Goal: Task Accomplishment & Management: Manage account settings

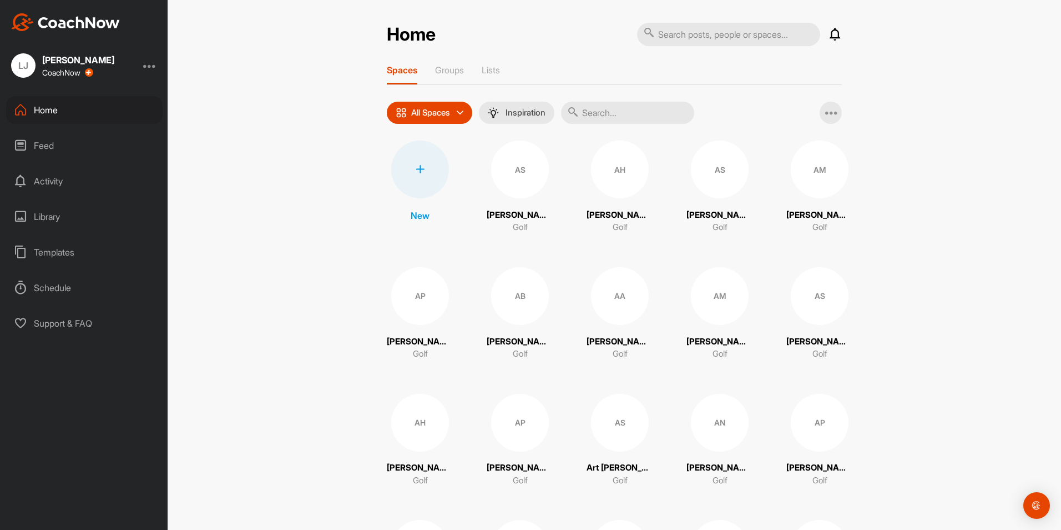
click at [152, 66] on div at bounding box center [149, 65] width 13 height 13
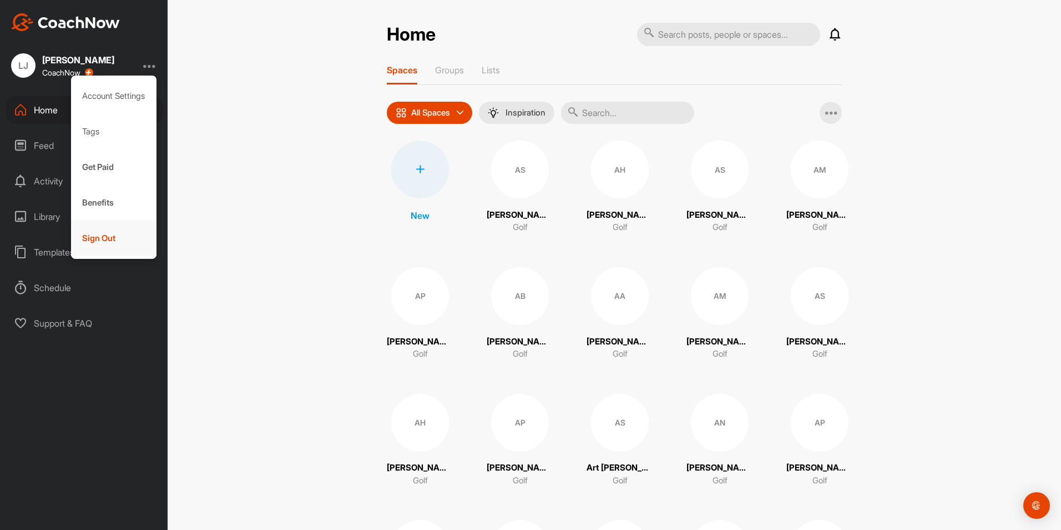
click at [95, 230] on div "Sign Out" at bounding box center [114, 238] width 86 height 36
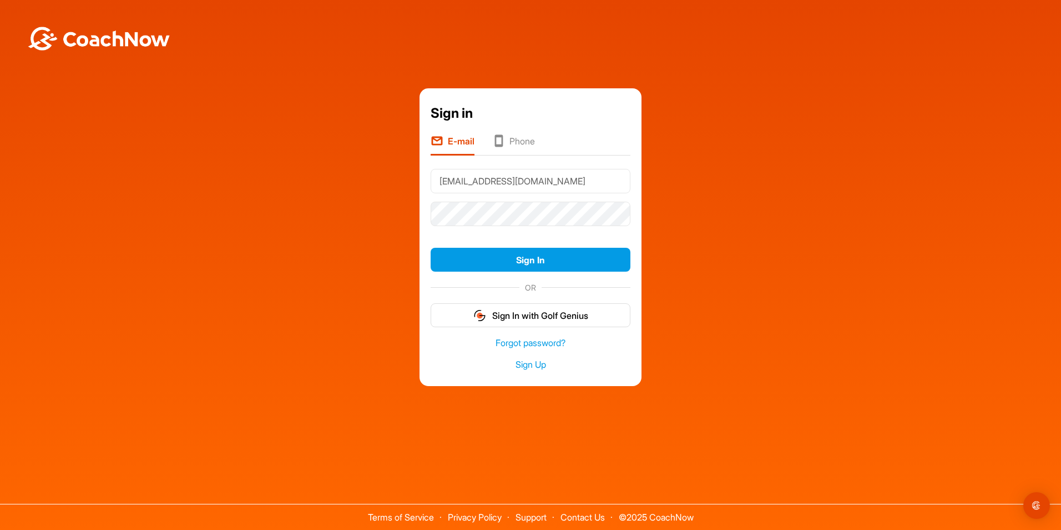
click at [477, 179] on input "[EMAIL_ADDRESS][DOMAIN_NAME]" at bounding box center [531, 181] width 200 height 24
type input "[EMAIL_ADDRESS][DOMAIN_NAME]"
click at [474, 260] on button "Sign In" at bounding box center [531, 260] width 200 height 24
